Goal: Use online tool/utility: Utilize a website feature to perform a specific function

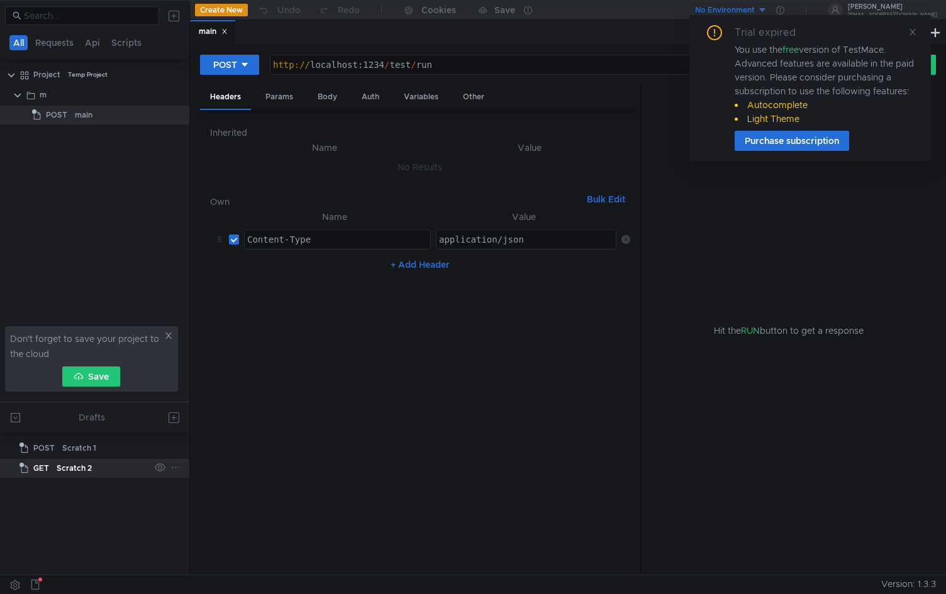
click at [75, 470] on div "Scratch 2" at bounding box center [74, 468] width 35 height 19
click at [100, 447] on div "Scratch 1" at bounding box center [105, 448] width 87 height 19
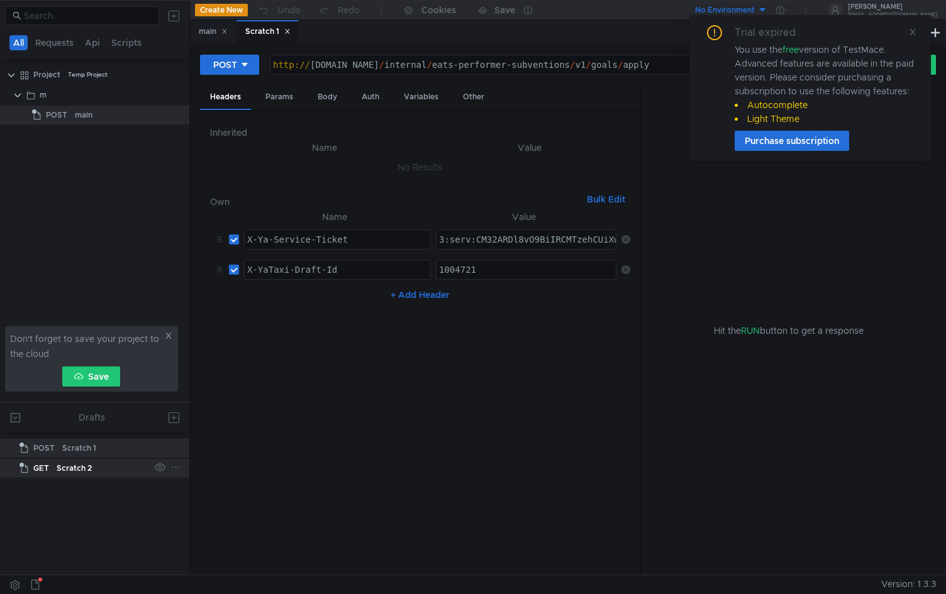
click at [97, 471] on div "Scratch 2" at bounding box center [103, 468] width 93 height 19
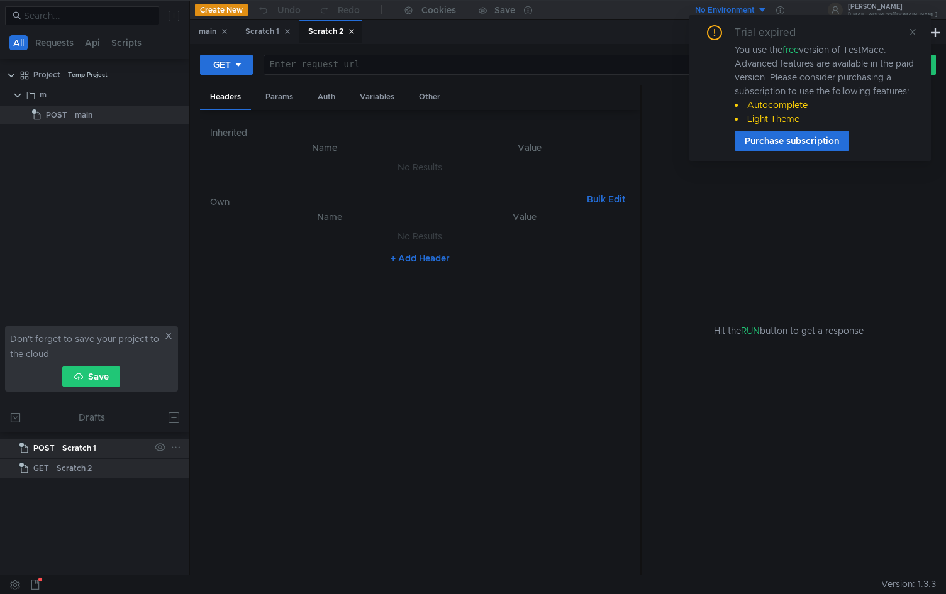
click at [96, 446] on div "Scratch 1" at bounding box center [105, 448] width 87 height 19
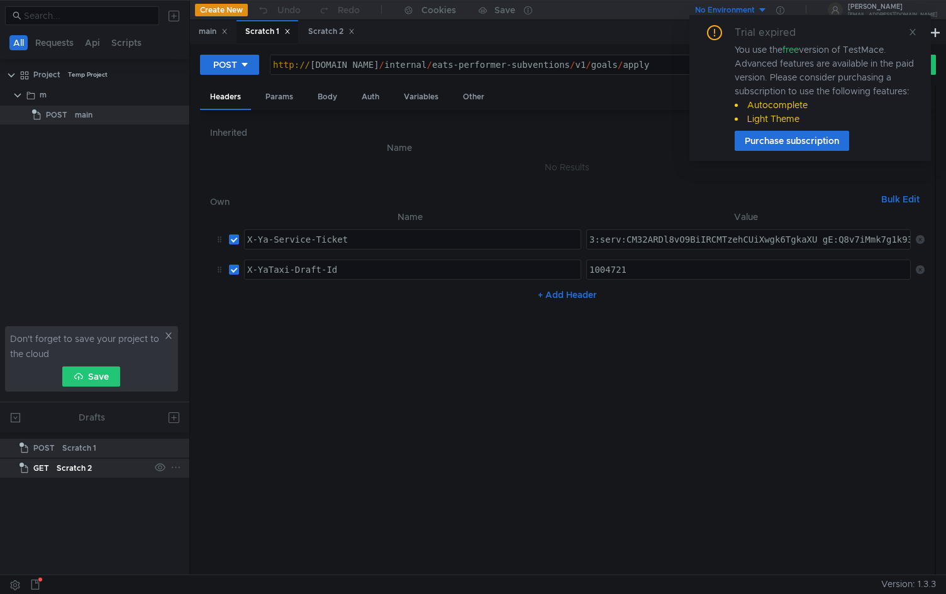
click at [97, 473] on div "Scratch 2" at bounding box center [103, 468] width 93 height 19
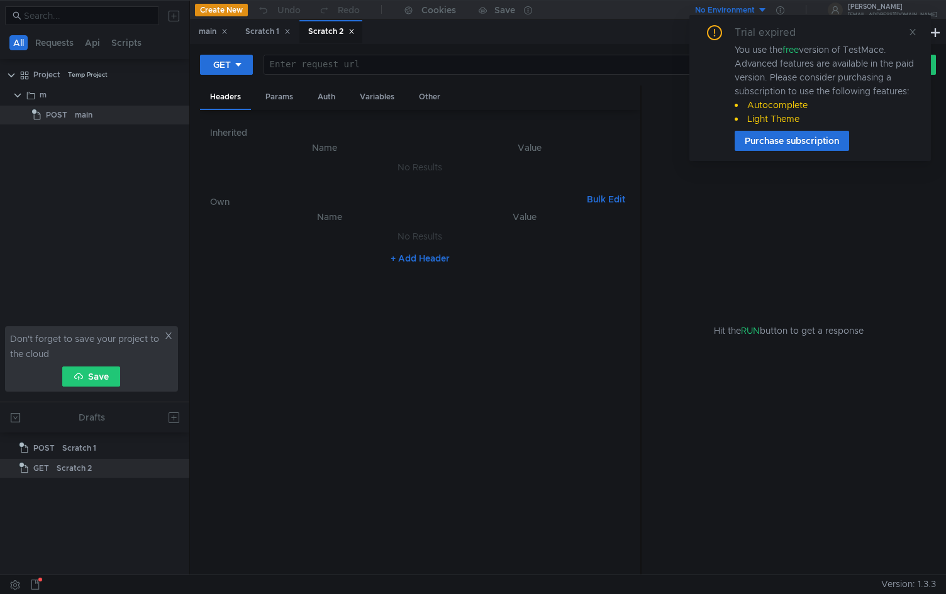
click at [355, 29] on icon at bounding box center [351, 31] width 6 height 6
click at [915, 37] on span at bounding box center [912, 31] width 9 height 11
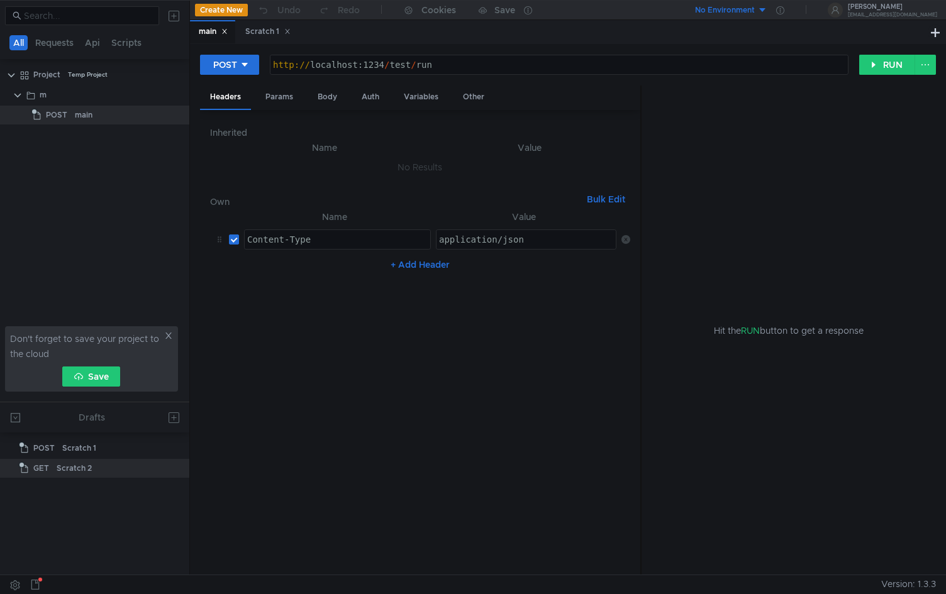
click at [501, 67] on div "http:// localhost:1234 / test / run" at bounding box center [559, 75] width 578 height 30
type textarea "[URL]"
click at [289, 97] on div "Params" at bounding box center [279, 96] width 48 height 23
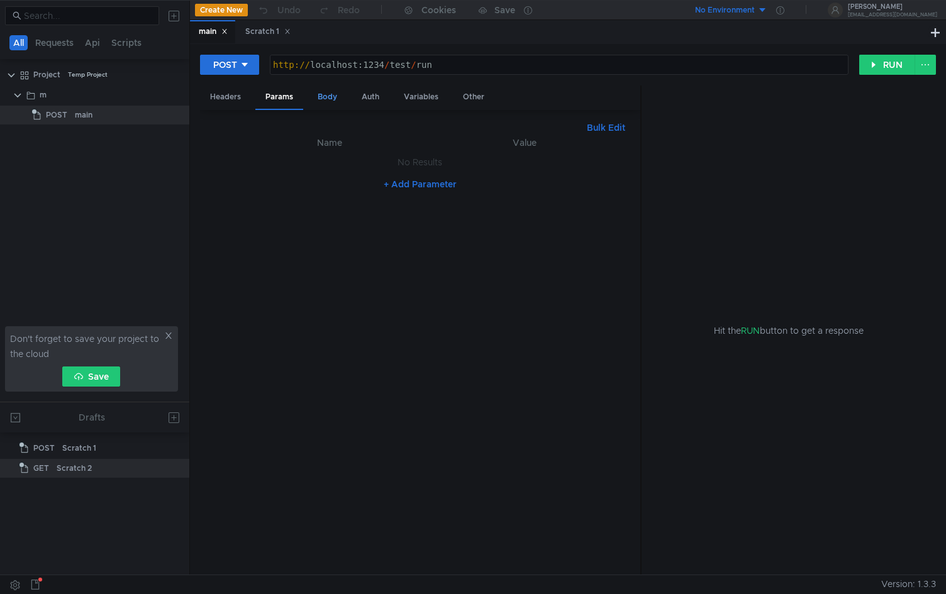
click at [324, 97] on div "Body" at bounding box center [327, 96] width 40 height 23
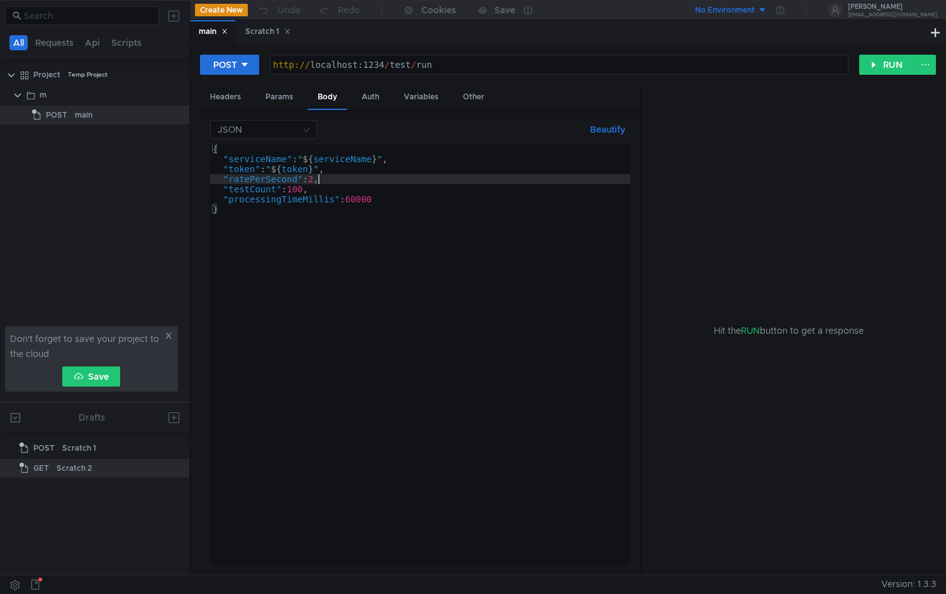
click at [320, 183] on div "{ "serviceName" : " ${ serviceName } " , "token" : " ${ token } " , "ratePerSec…" at bounding box center [420, 364] width 420 height 441
click at [318, 182] on div "{ "serviceName" : " ${ serviceName } " , "token" : " ${ token } " , "ratePerSec…" at bounding box center [420, 364] width 420 height 441
type textarea ""ratePerSecond": 2,"
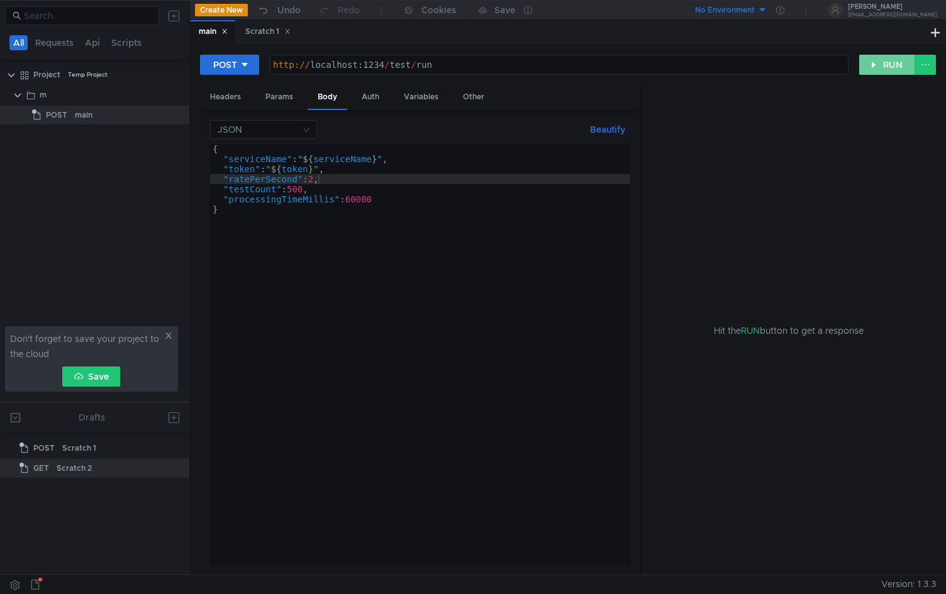
click at [883, 67] on button "RUN" at bounding box center [887, 65] width 56 height 20
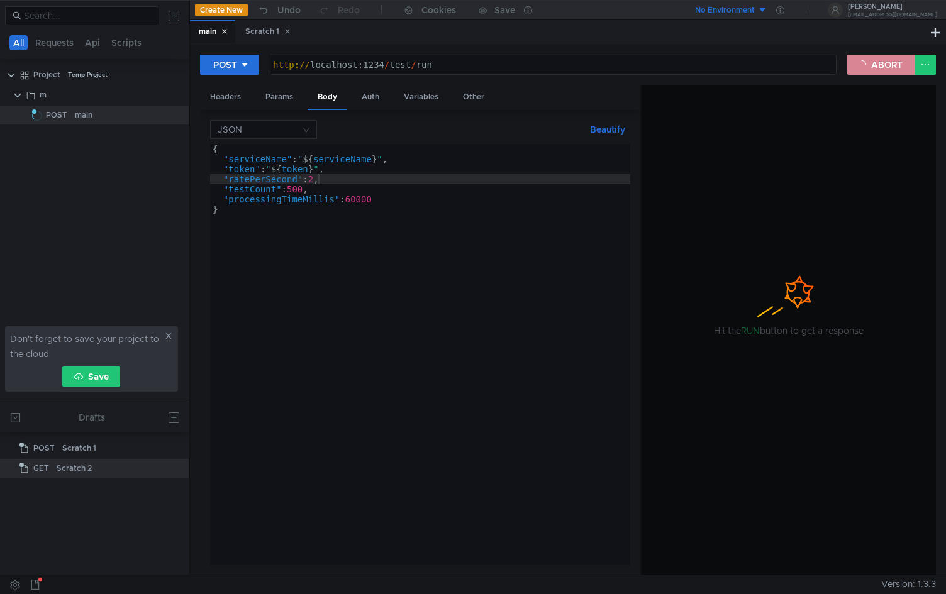
click at [892, 67] on button "ABORT" at bounding box center [881, 65] width 68 height 20
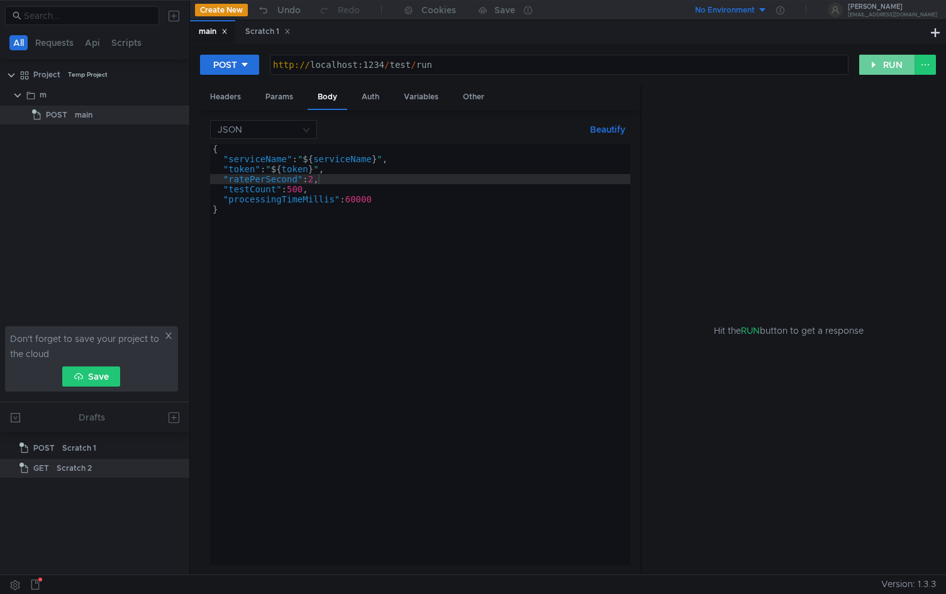
click at [876, 62] on button "RUN" at bounding box center [887, 65] width 56 height 20
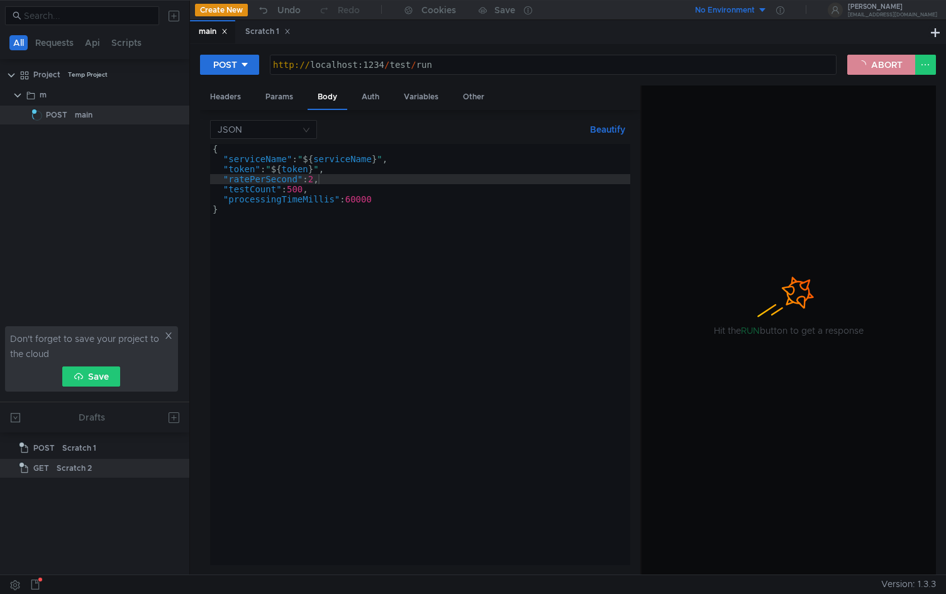
click at [868, 59] on button "ABORT" at bounding box center [881, 65] width 68 height 20
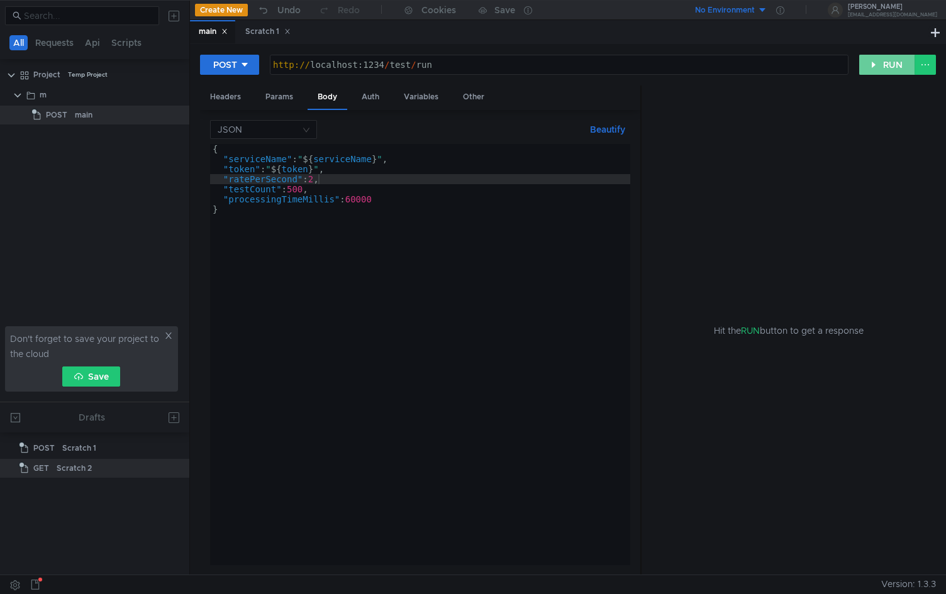
click at [880, 65] on button "RUN" at bounding box center [887, 65] width 56 height 20
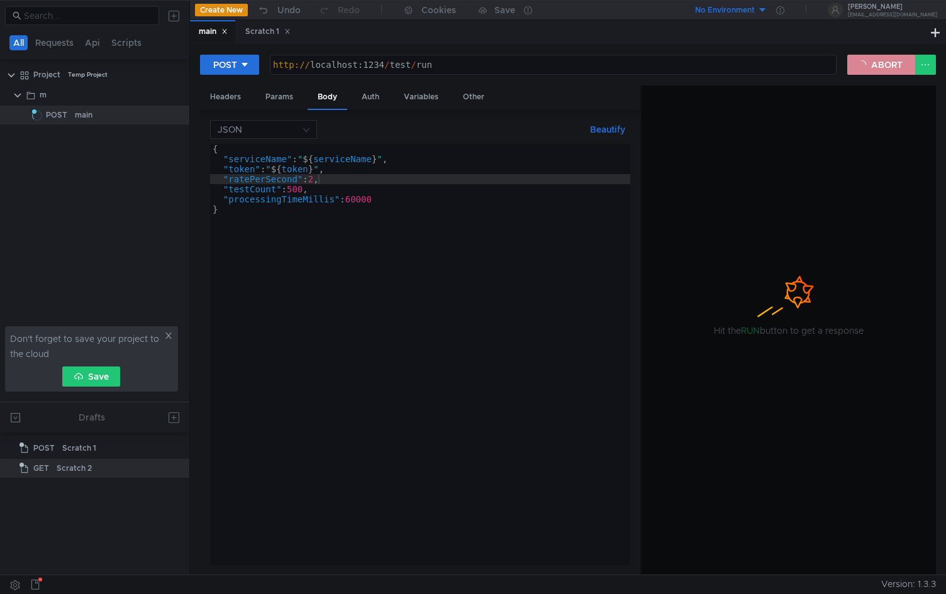
click at [858, 67] on button "ABORT" at bounding box center [881, 65] width 68 height 20
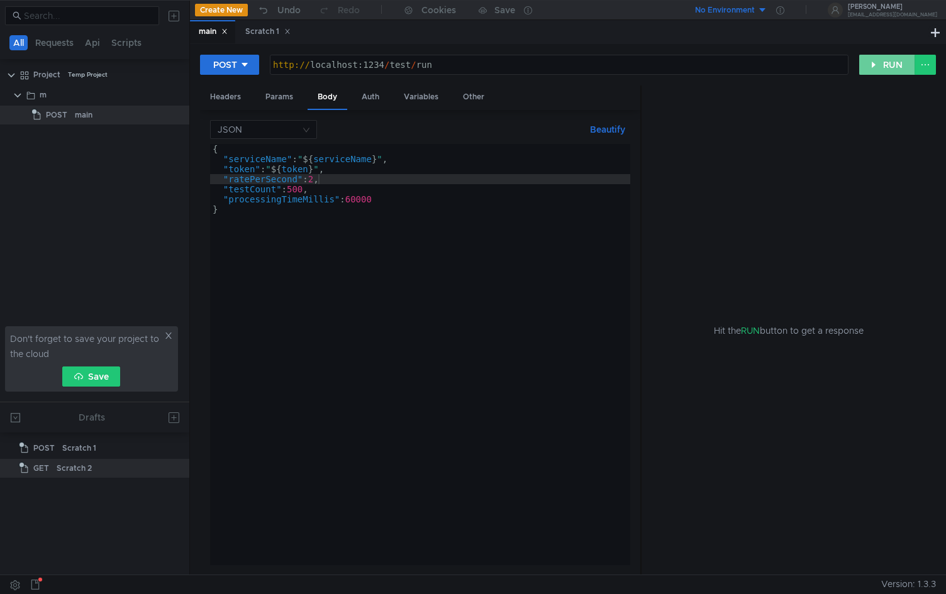
click at [885, 63] on button "RUN" at bounding box center [887, 65] width 56 height 20
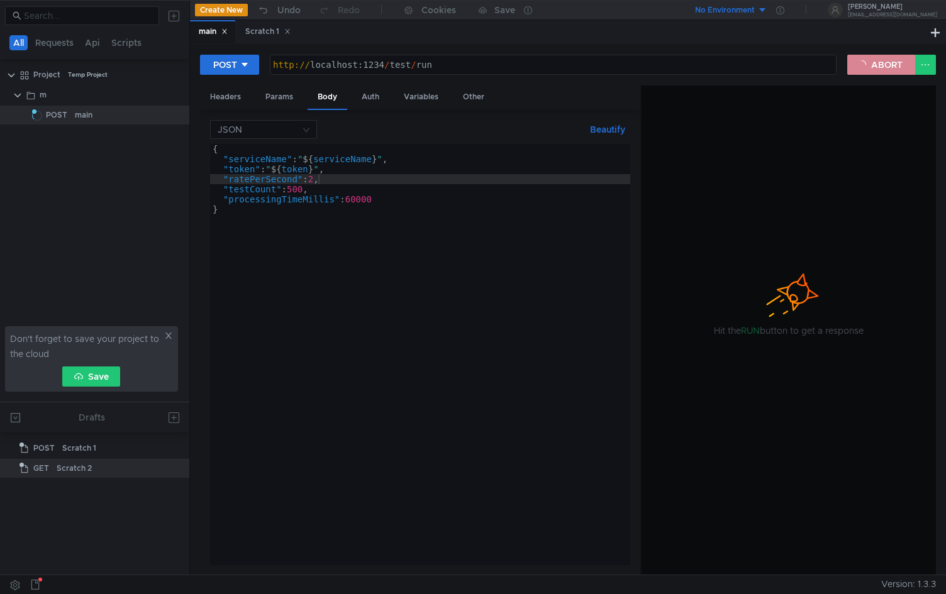
click at [894, 65] on button "ABORT" at bounding box center [881, 65] width 68 height 20
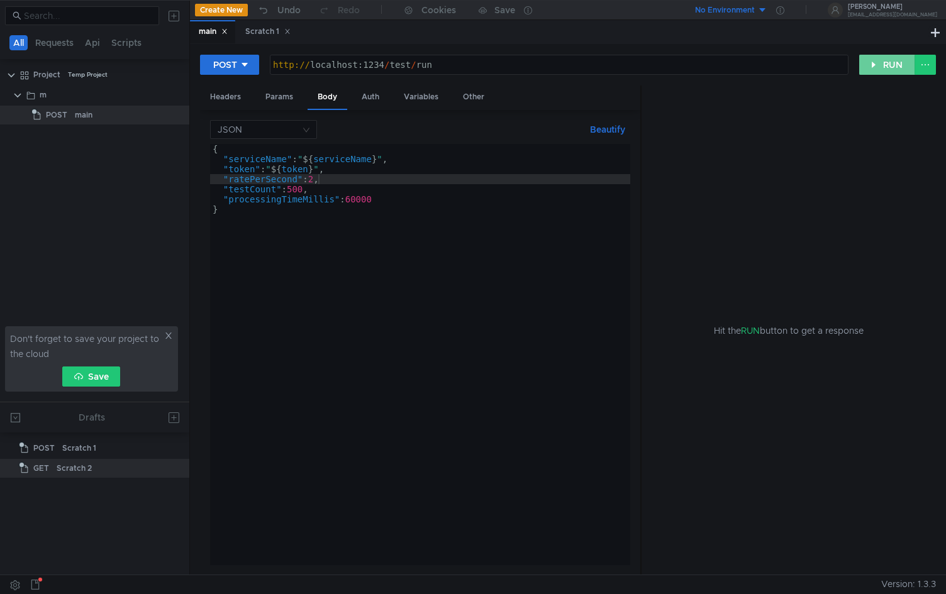
click at [892, 60] on button "RUN" at bounding box center [887, 65] width 56 height 20
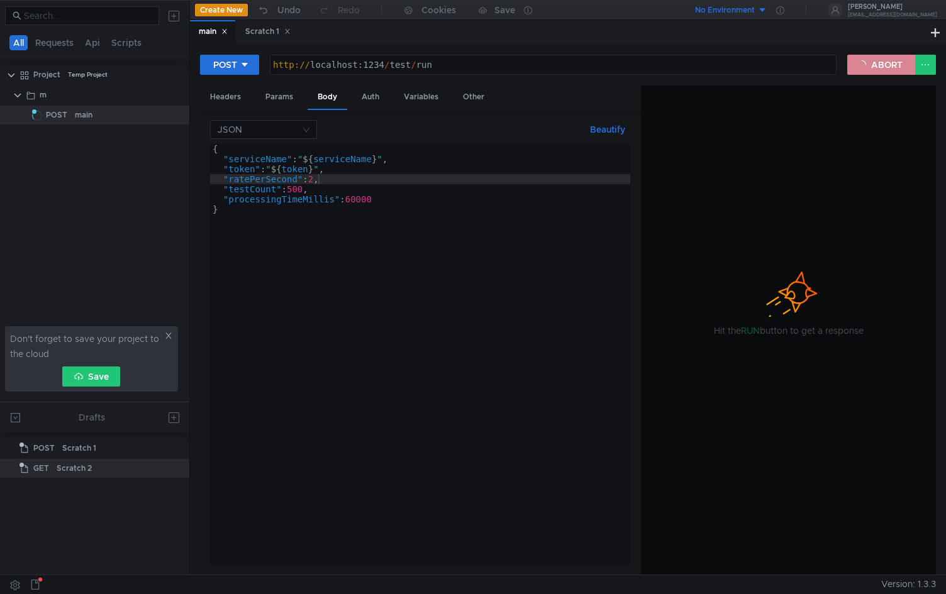
click at [888, 65] on button "ABORT" at bounding box center [881, 65] width 68 height 20
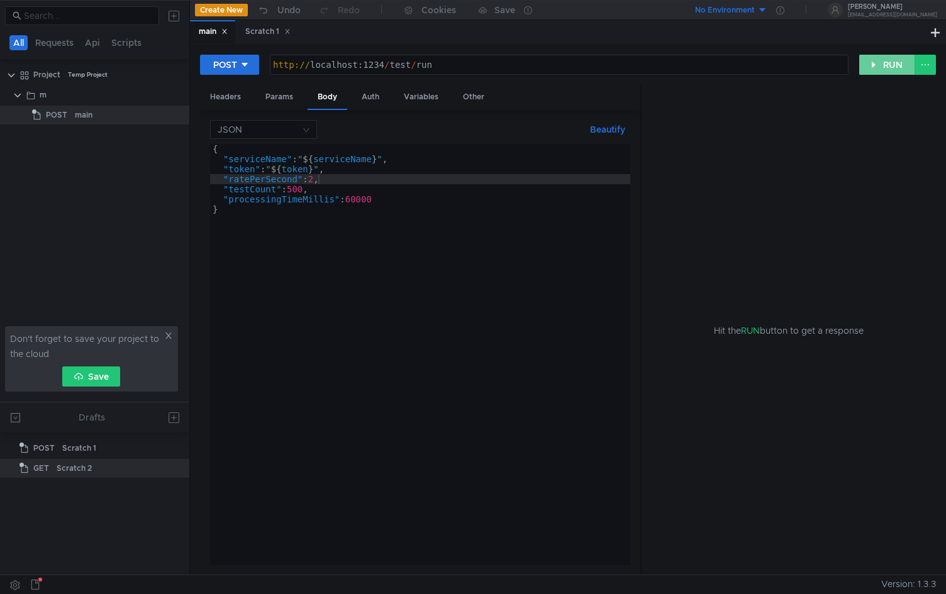
click at [877, 65] on button "RUN" at bounding box center [887, 65] width 56 height 20
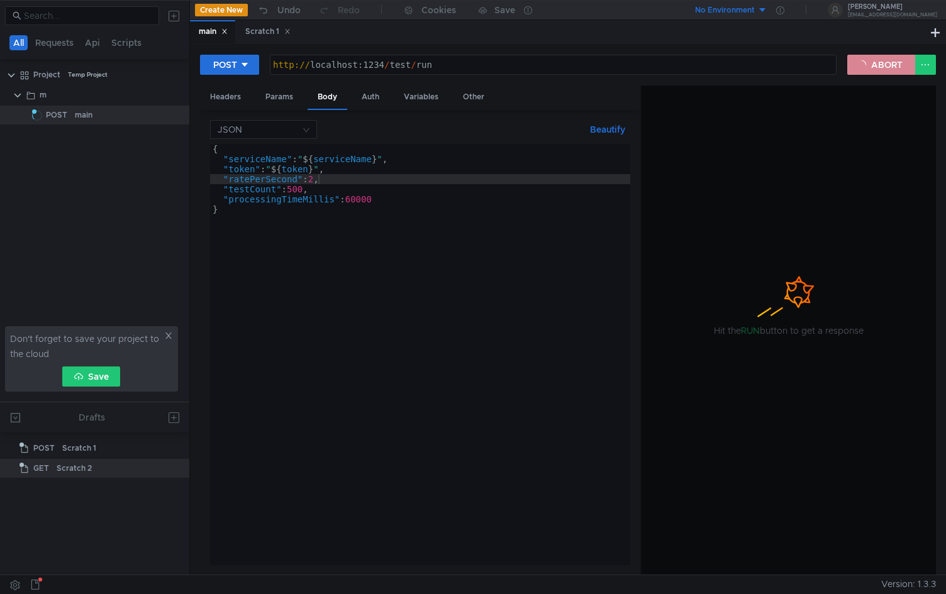
click at [870, 63] on button "ABORT" at bounding box center [881, 65] width 68 height 20
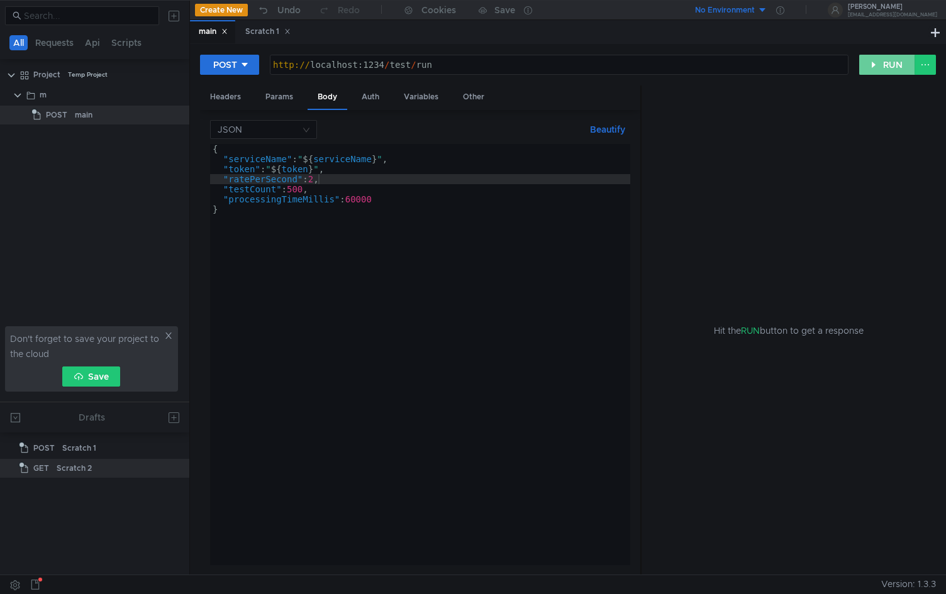
click at [878, 60] on button "RUN" at bounding box center [887, 65] width 56 height 20
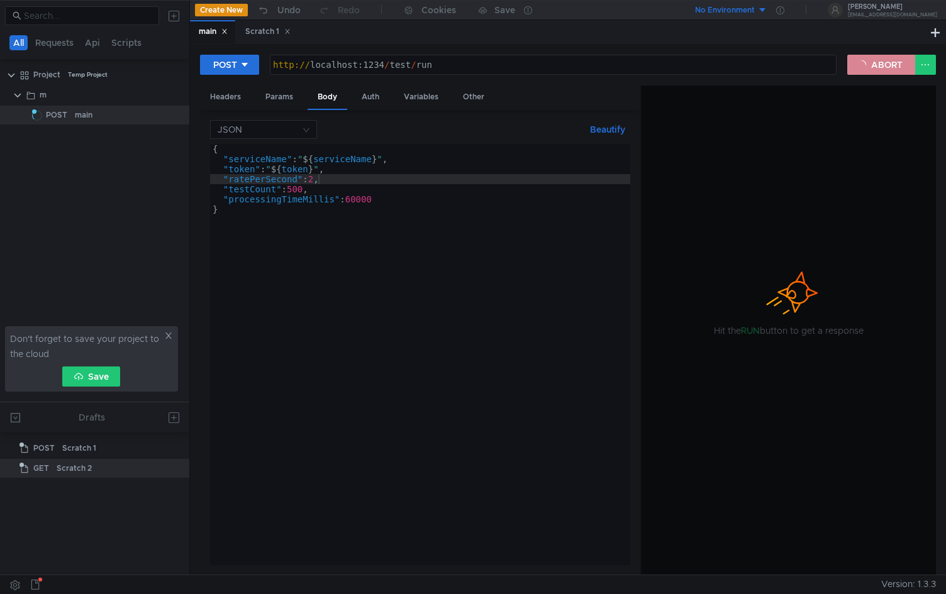
click at [880, 65] on button "ABORT" at bounding box center [881, 65] width 68 height 20
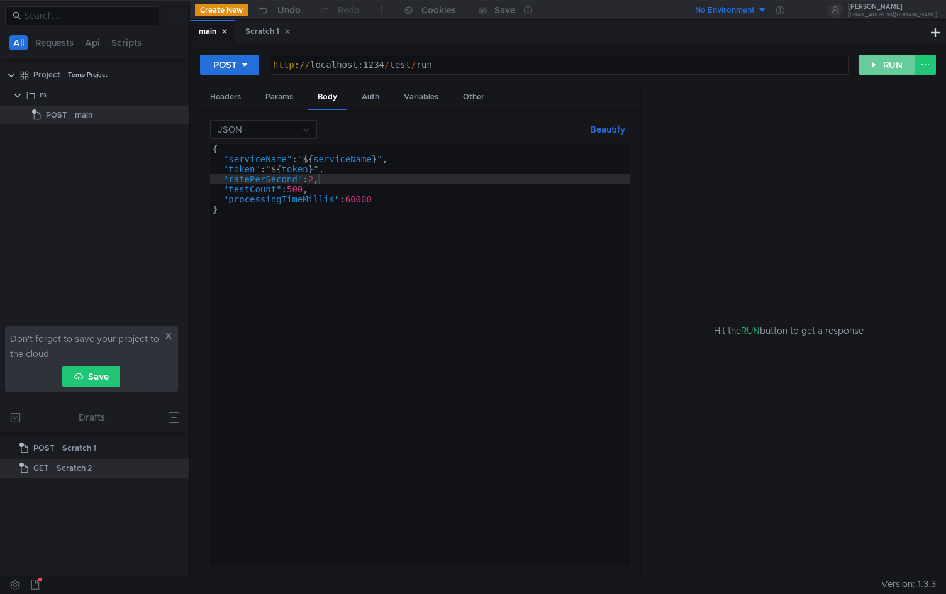
click at [882, 60] on button "RUN" at bounding box center [887, 65] width 56 height 20
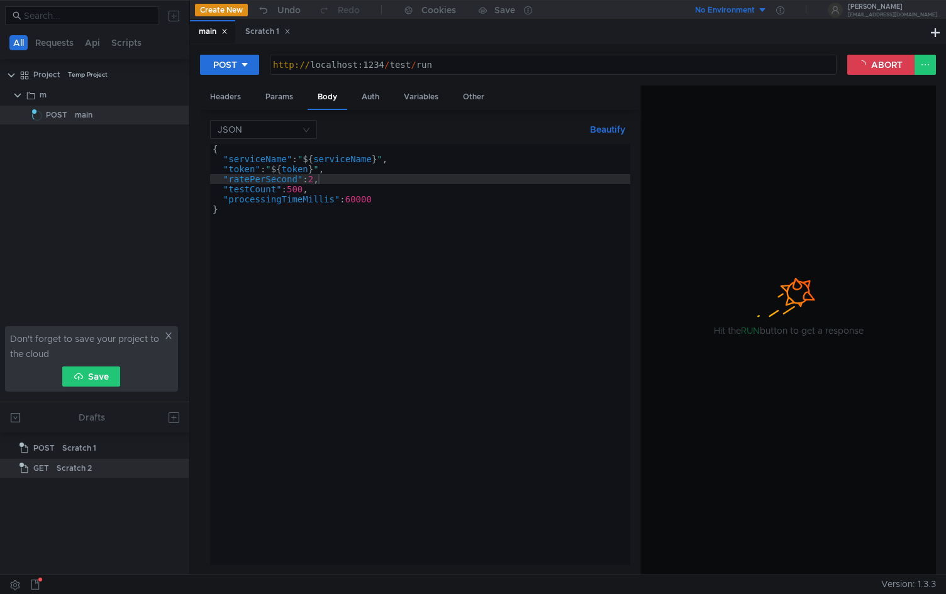
scroll to position [0, 8]
click at [885, 69] on button "ABORT" at bounding box center [881, 65] width 68 height 20
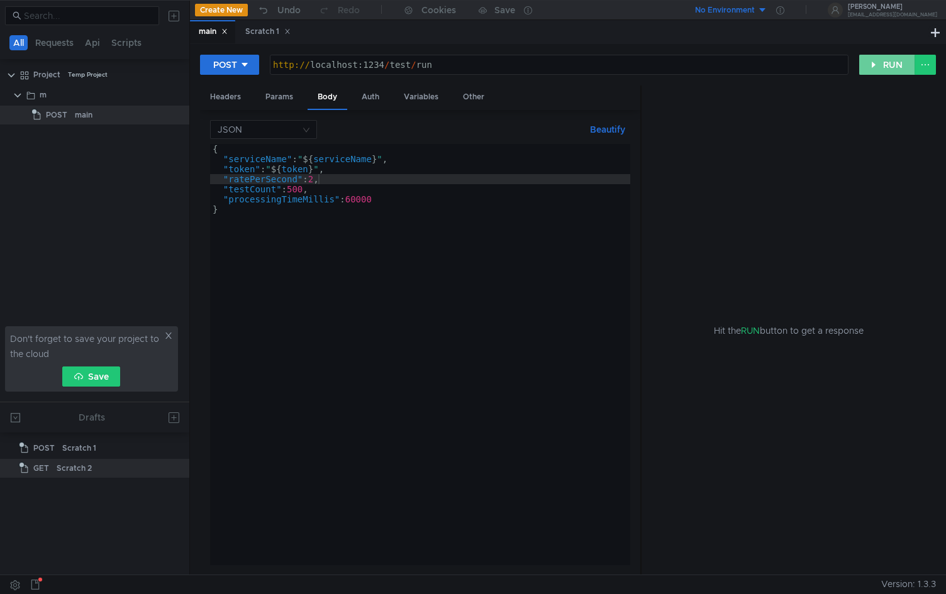
click at [873, 63] on button "RUN" at bounding box center [887, 65] width 56 height 20
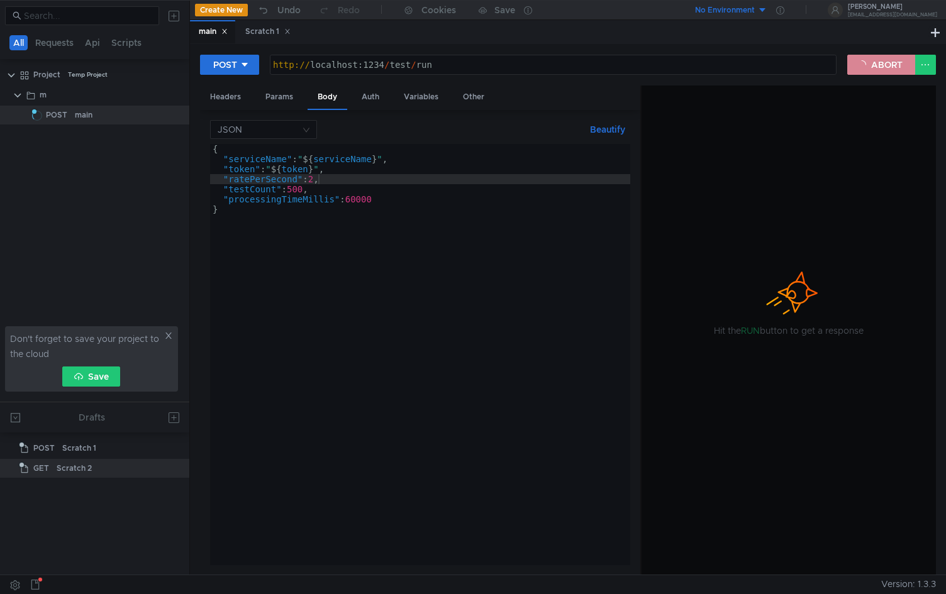
click at [896, 57] on button "ABORT" at bounding box center [881, 65] width 68 height 20
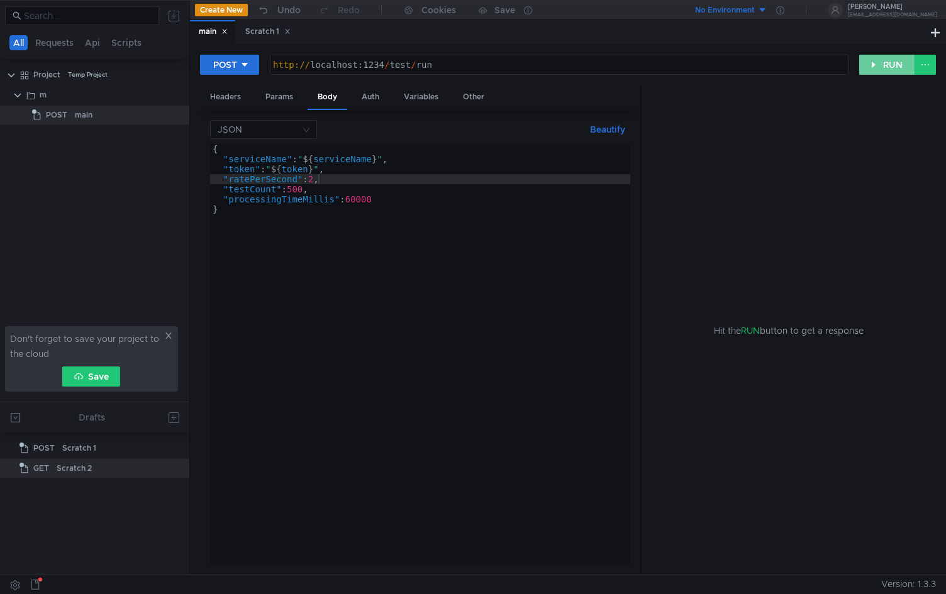
click at [881, 63] on button "RUN" at bounding box center [887, 65] width 56 height 20
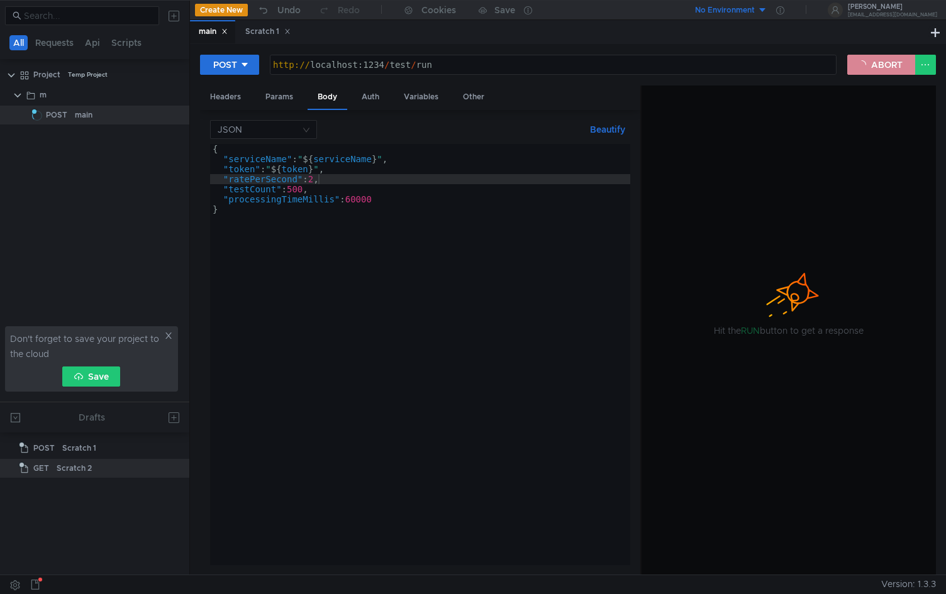
click at [892, 60] on button "ABORT" at bounding box center [881, 65] width 68 height 20
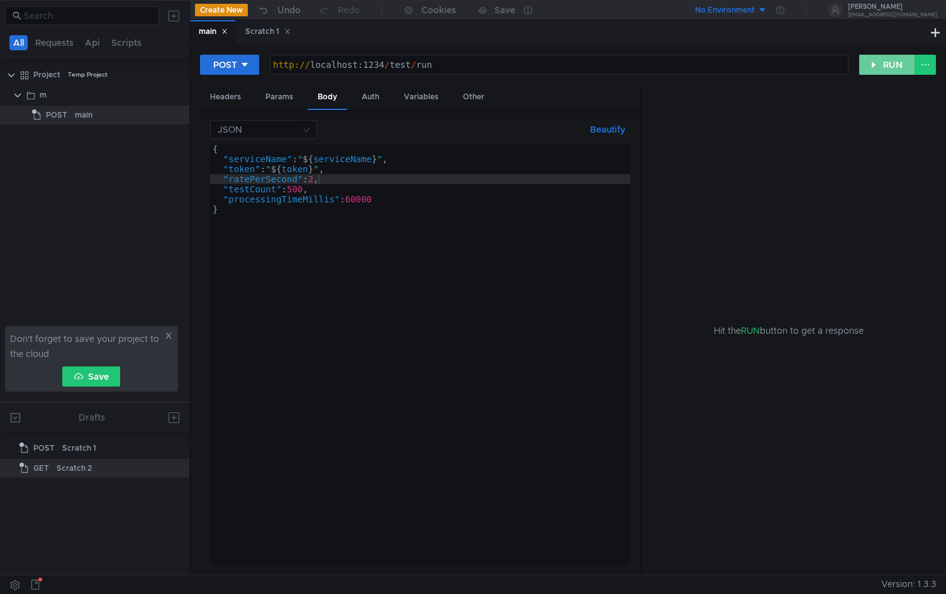
click at [887, 65] on button "RUN" at bounding box center [887, 65] width 56 height 20
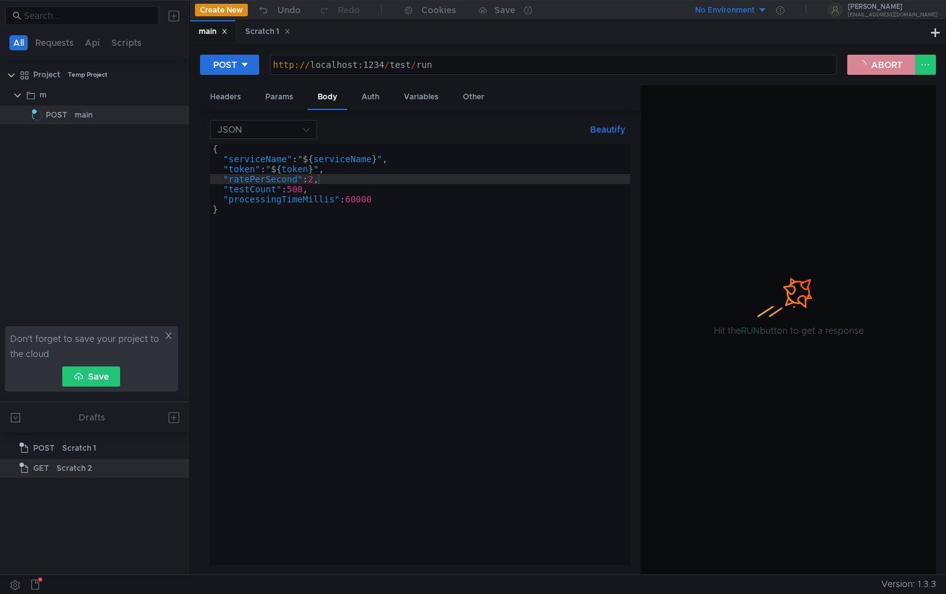
click at [882, 65] on button "ABORT" at bounding box center [881, 65] width 68 height 20
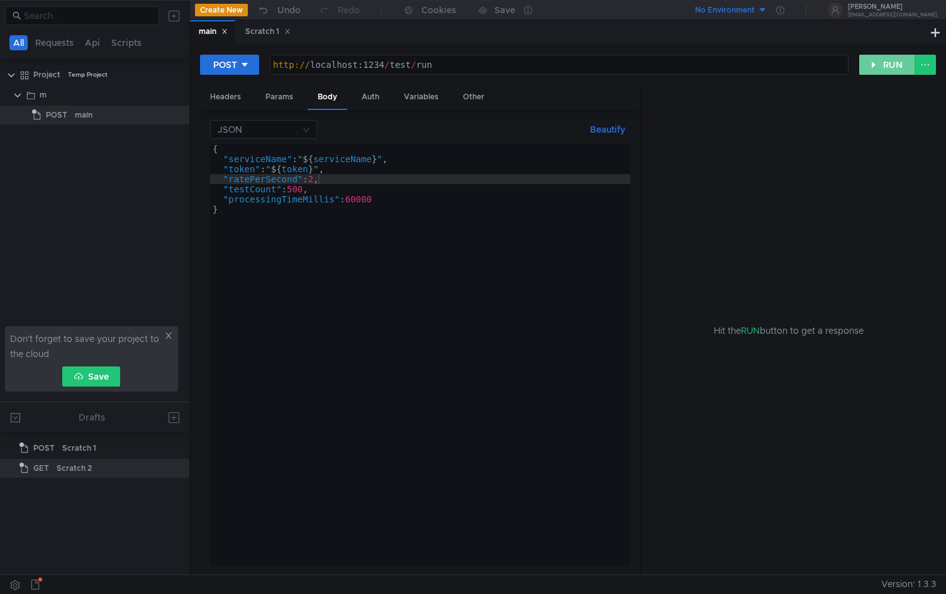
click at [882, 72] on button "RUN" at bounding box center [887, 65] width 56 height 20
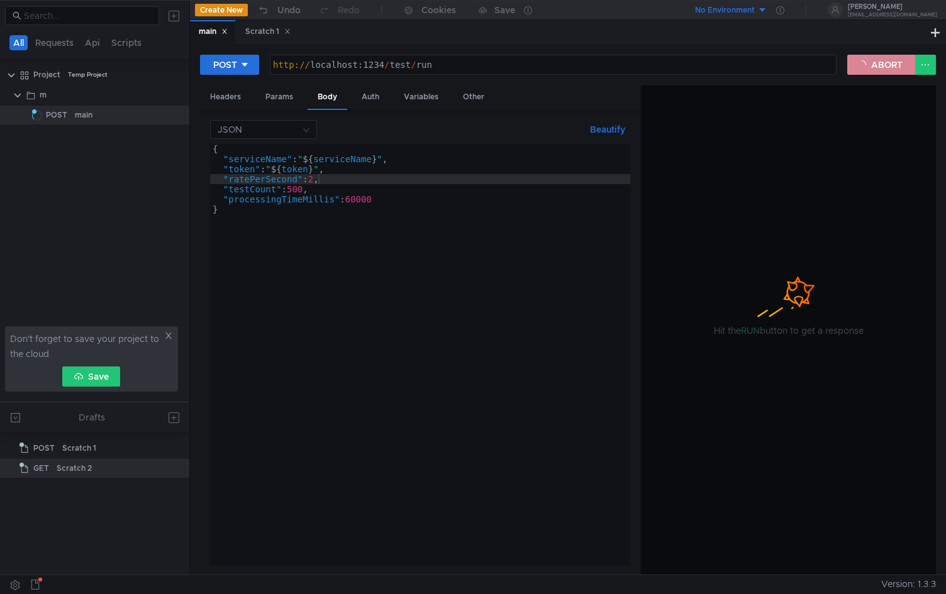
click at [886, 64] on button "ABORT" at bounding box center [881, 65] width 68 height 20
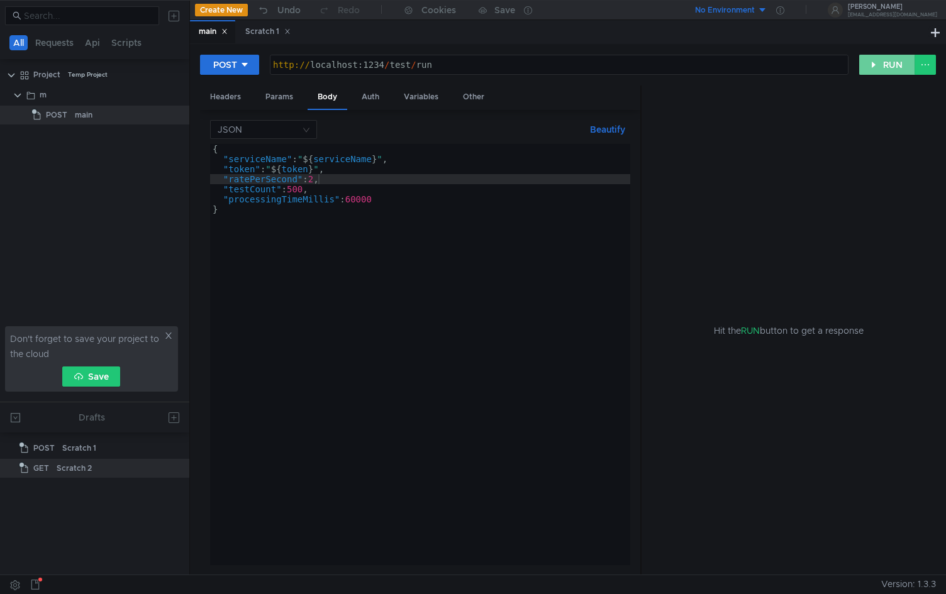
click at [876, 69] on button "RUN" at bounding box center [887, 65] width 56 height 20
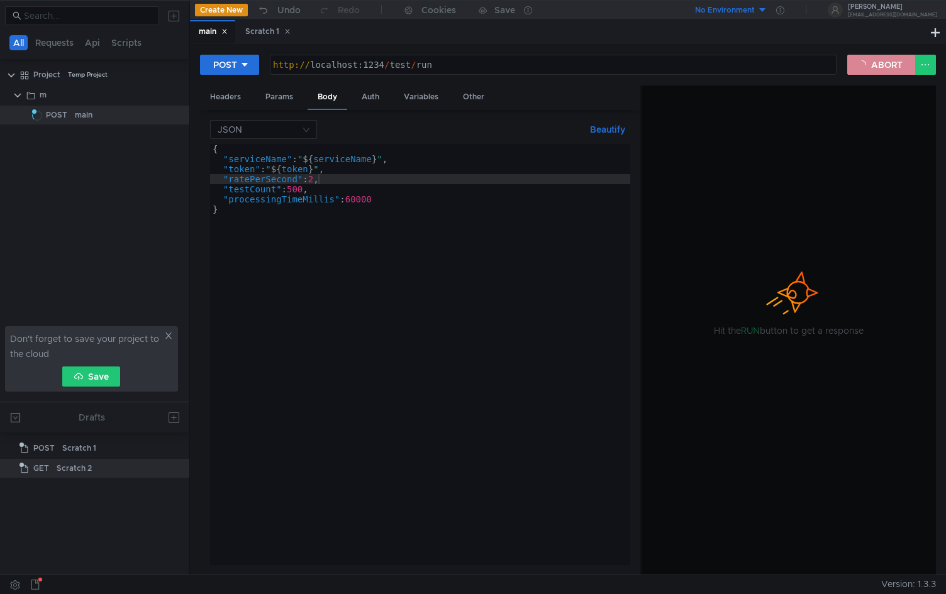
click at [886, 65] on button "ABORT" at bounding box center [881, 65] width 68 height 20
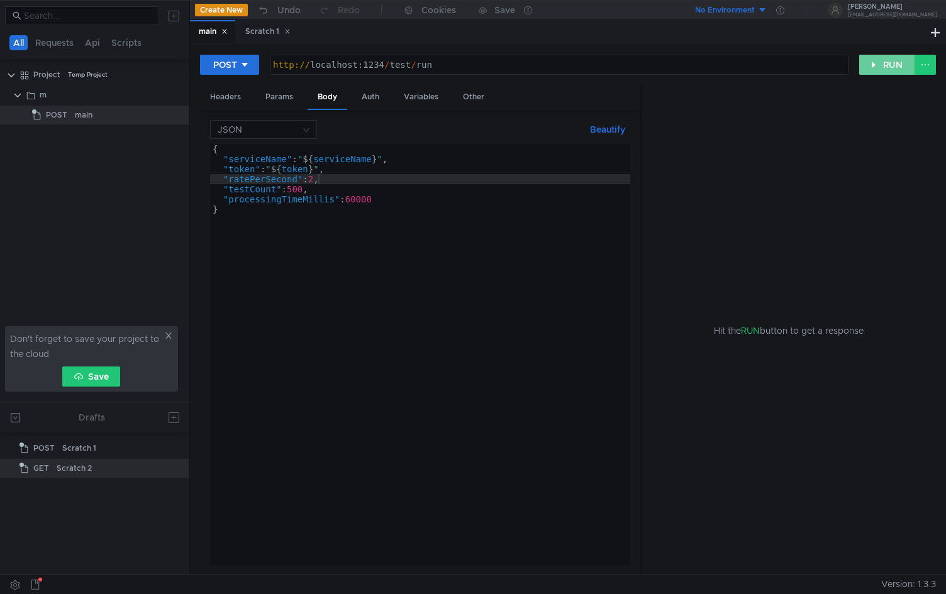
click at [884, 66] on button "RUN" at bounding box center [887, 65] width 56 height 20
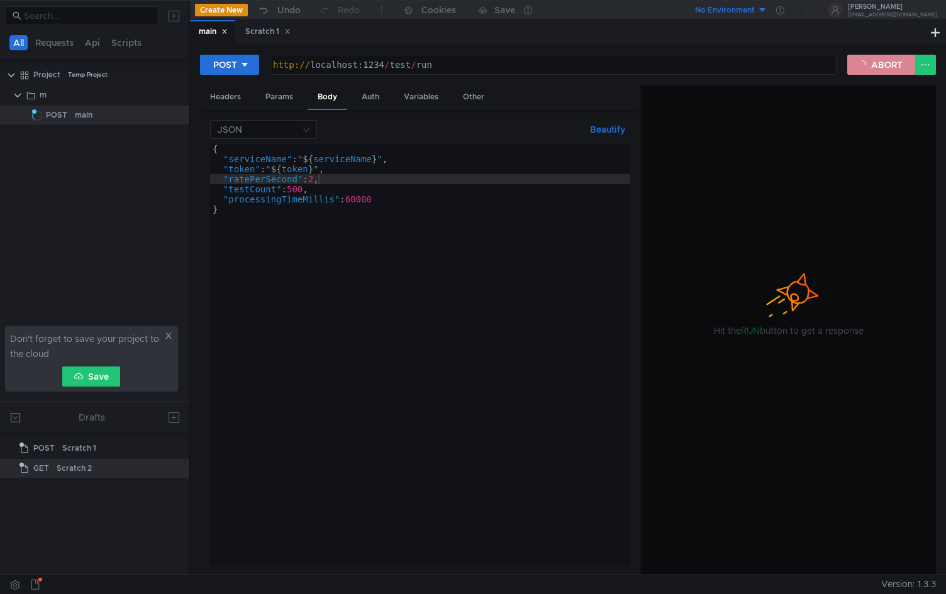
click at [880, 72] on button "ABORT" at bounding box center [881, 65] width 68 height 20
